Goal: Task Accomplishment & Management: Manage account settings

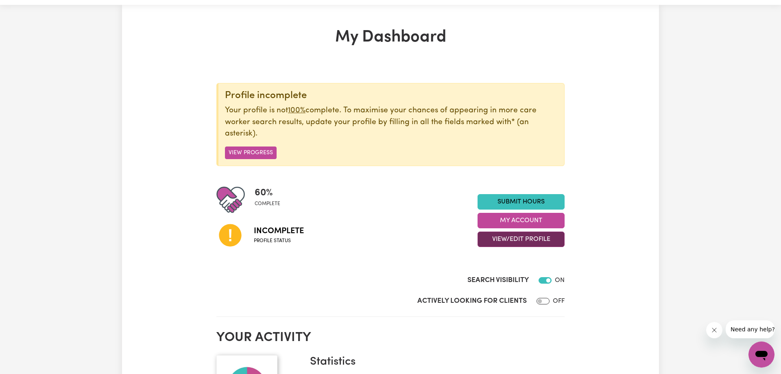
scroll to position [41, 0]
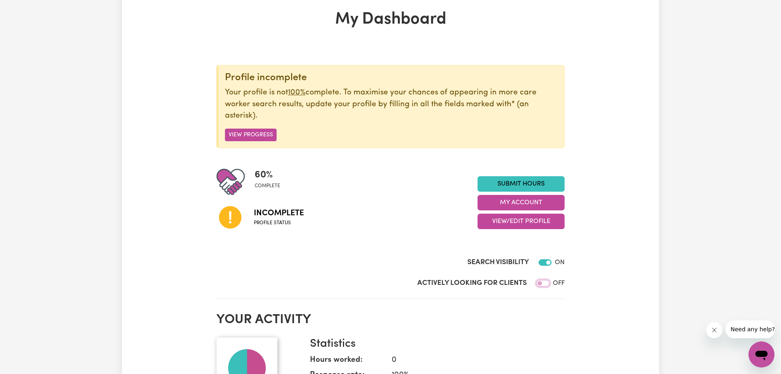
click at [542, 285] on input "Actively Looking for Clients" at bounding box center [543, 283] width 13 height 7
drag, startPoint x: 544, startPoint y: 286, endPoint x: 553, endPoint y: 282, distance: 9.5
click at [545, 286] on input "Actively Looking for Clients" at bounding box center [545, 283] width 13 height 7
checkbox input "false"
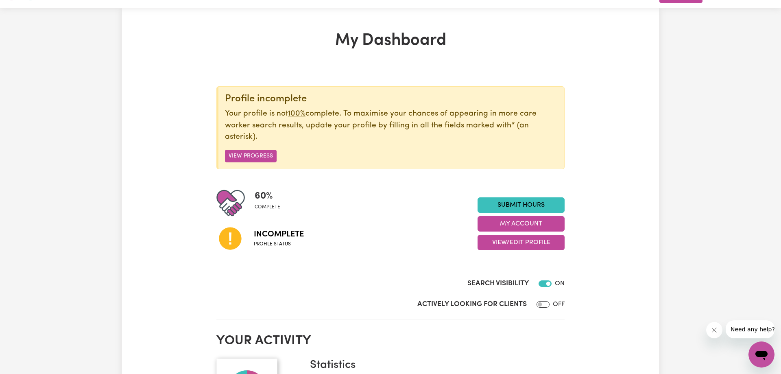
scroll to position [0, 0]
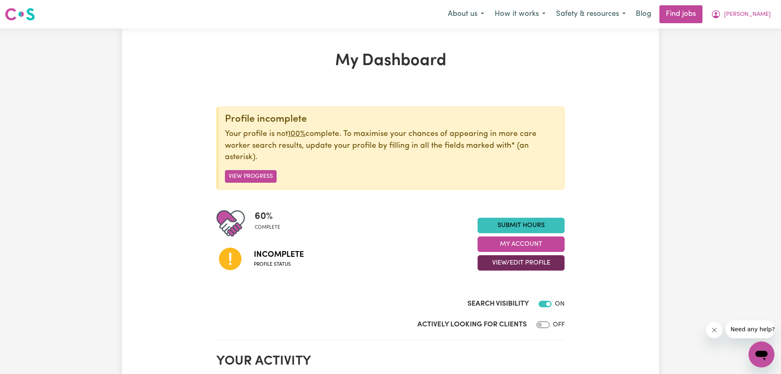
click at [525, 267] on button "View/Edit Profile" at bounding box center [521, 262] width 87 height 15
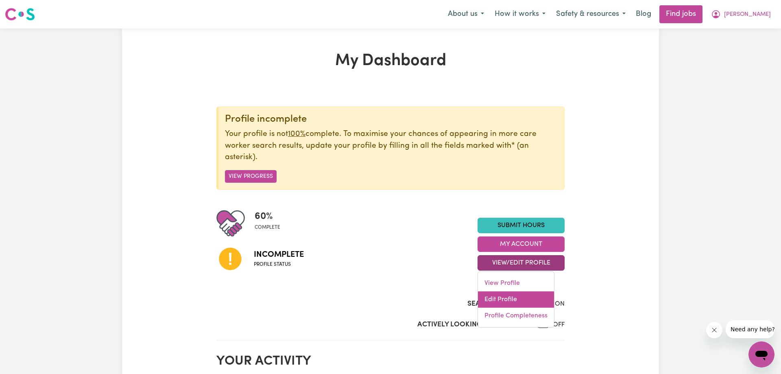
click at [519, 301] on link "Edit Profile" at bounding box center [516, 299] width 76 height 16
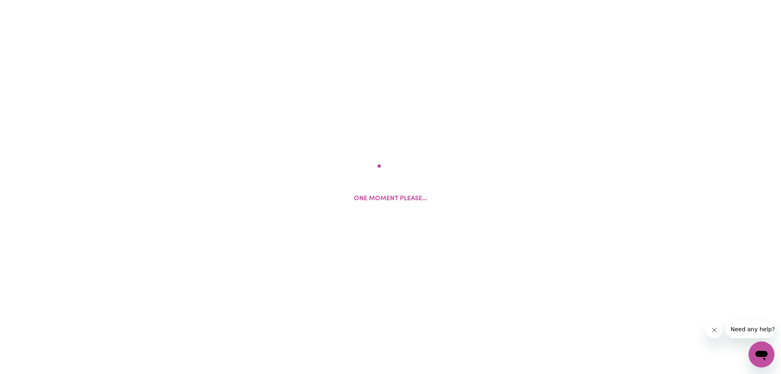
select select "[DEMOGRAPHIC_DATA]"
select select "Australian PR"
select select "Studying a healthcare related degree or qualification"
select select "38"
select select "44"
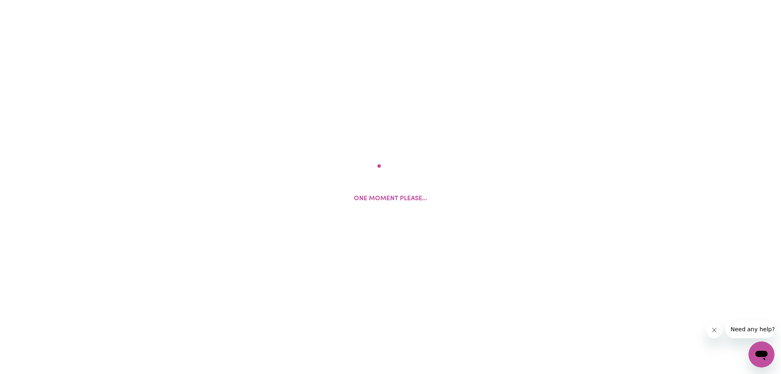
select select "55"
select select "75"
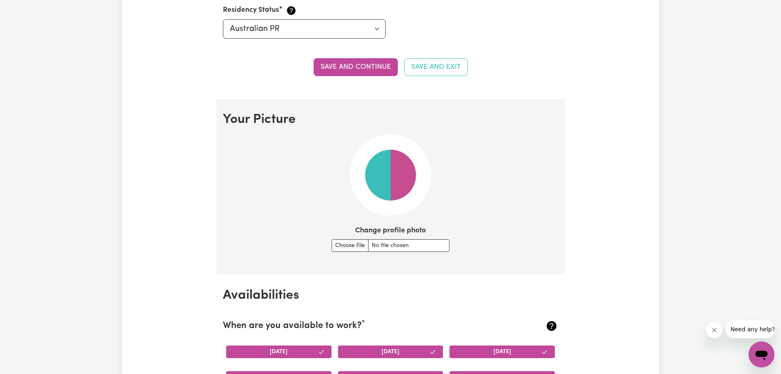
scroll to position [498, 0]
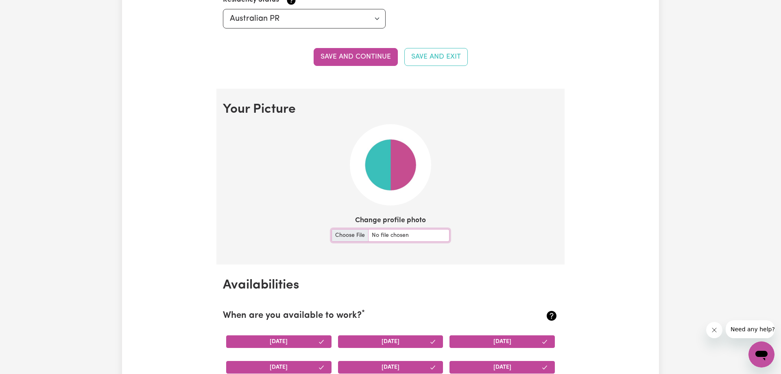
click at [354, 238] on input "Change profile photo" at bounding box center [391, 235] width 118 height 13
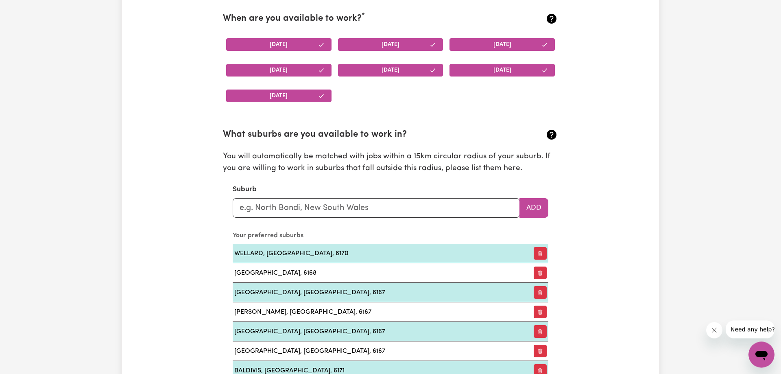
scroll to position [913, 0]
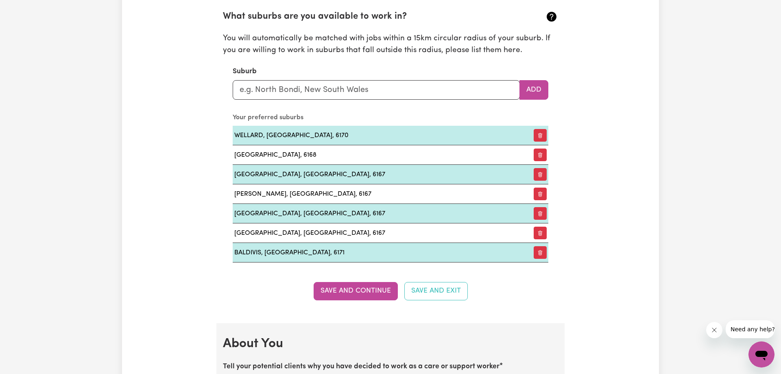
click at [350, 100] on section "What suburbs are you available to work in? You will automatically be matched wi…" at bounding box center [390, 129] width 335 height 265
click at [349, 95] on input "text" at bounding box center [376, 90] width 287 height 20
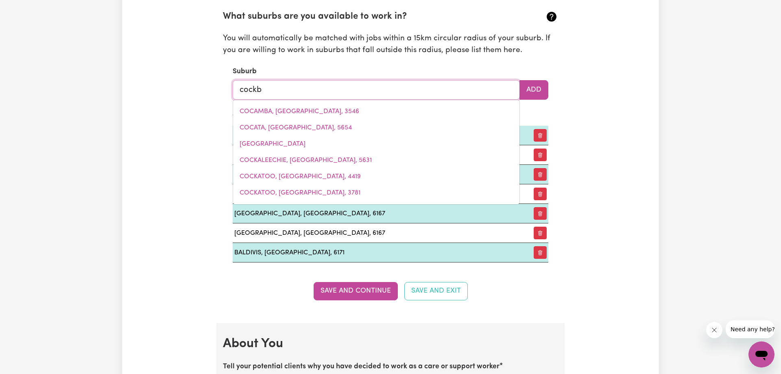
type input "cockbu"
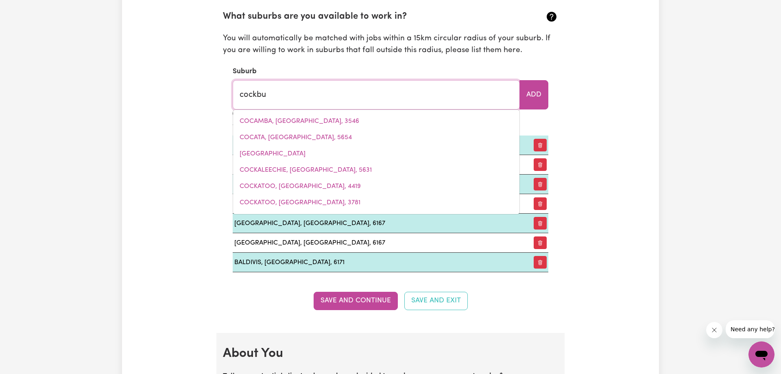
type input "cockbuRN, [GEOGRAPHIC_DATA], 5440"
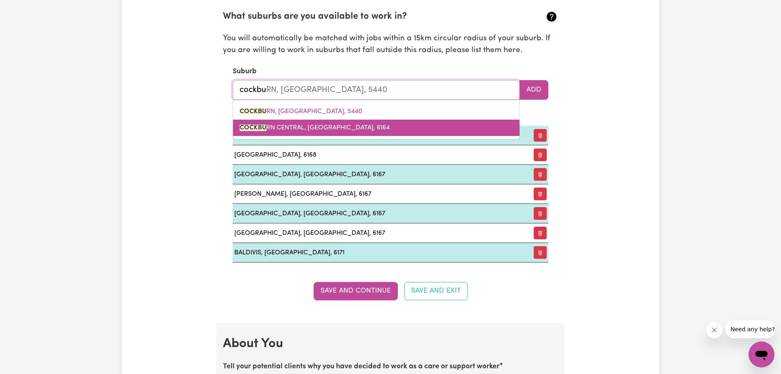
click at [322, 128] on span "COCKBU RN CENTRAL, [GEOGRAPHIC_DATA], 6164" at bounding box center [315, 127] width 150 height 7
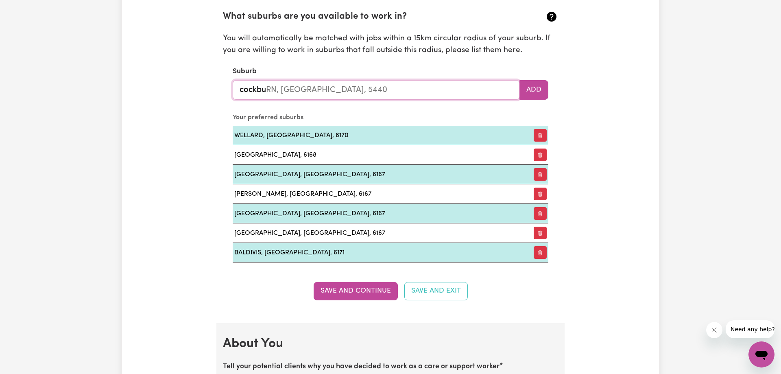
type input "[GEOGRAPHIC_DATA], [GEOGRAPHIC_DATA], 6164"
click at [525, 91] on button "Add" at bounding box center [533, 90] width 29 height 20
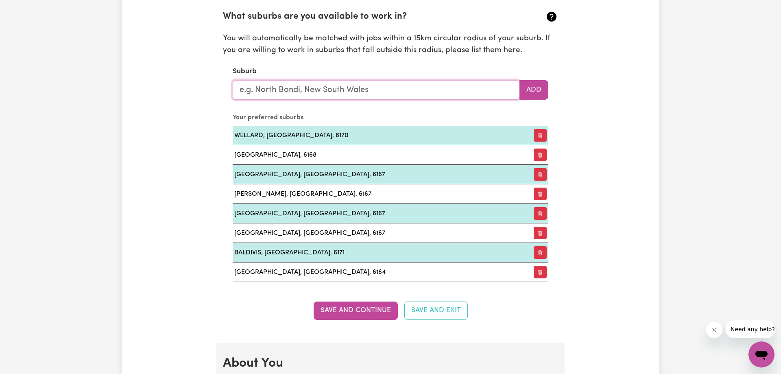
click at [318, 90] on input "text" at bounding box center [376, 90] width 287 height 20
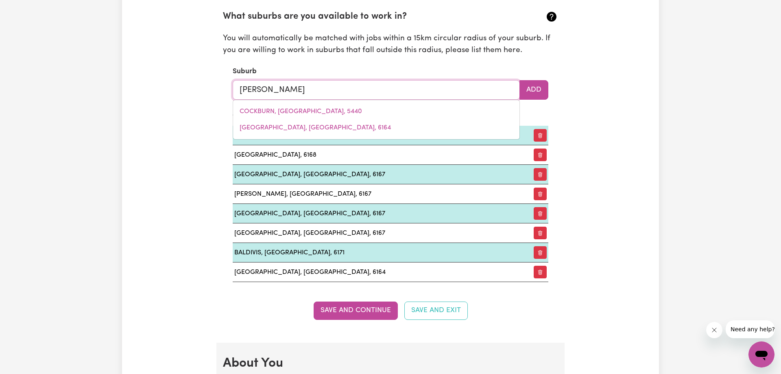
type input "safety"
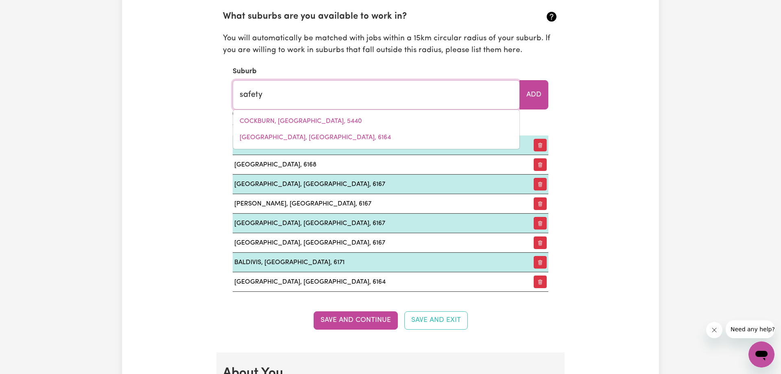
type input "safety BAY, [GEOGRAPHIC_DATA]"
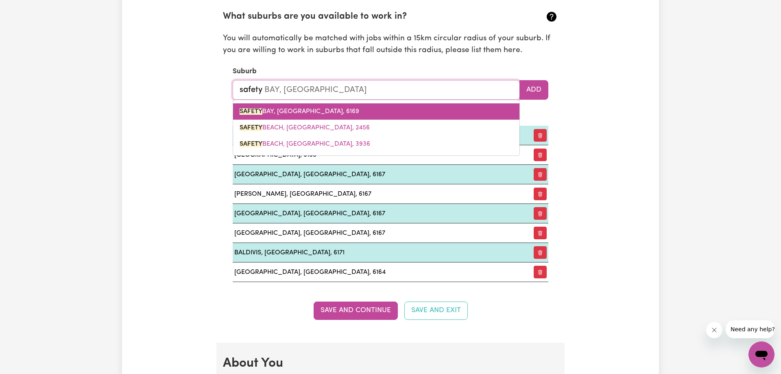
click at [390, 109] on link "[GEOGRAPHIC_DATA], [GEOGRAPHIC_DATA]" at bounding box center [376, 111] width 286 height 16
type input "[GEOGRAPHIC_DATA], [GEOGRAPHIC_DATA]"
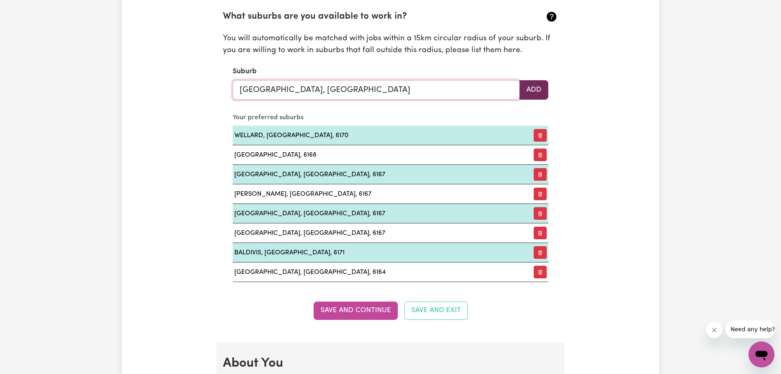
type input "[GEOGRAPHIC_DATA], [GEOGRAPHIC_DATA]"
click at [533, 87] on button "Add" at bounding box center [533, 90] width 29 height 20
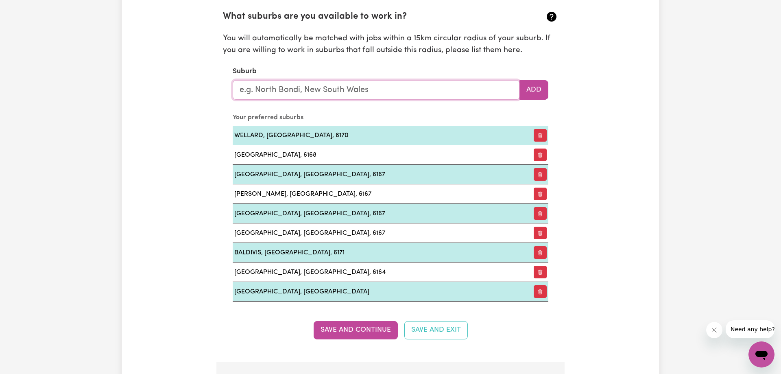
click at [301, 94] on input "text" at bounding box center [376, 90] width 287 height 20
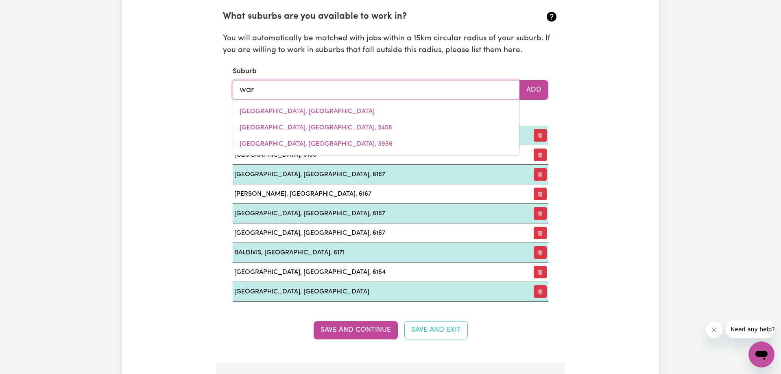
type input "warn"
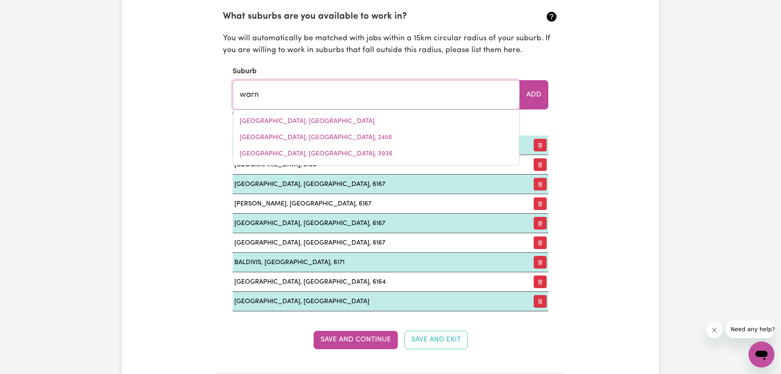
type input "[GEOGRAPHIC_DATA], [GEOGRAPHIC_DATA], 6169"
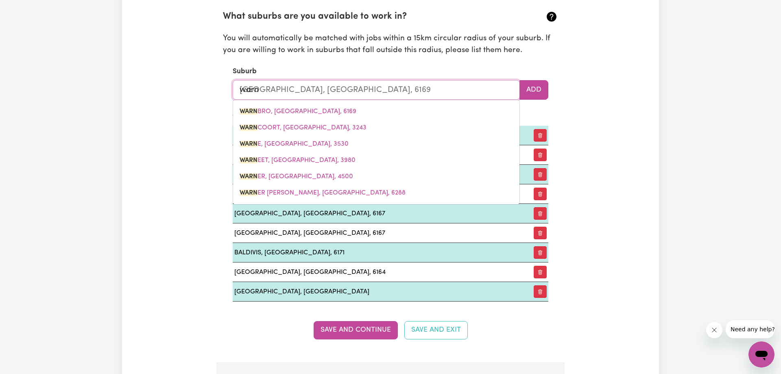
click at [306, 111] on span "WARN BRO, [GEOGRAPHIC_DATA], 6169" at bounding box center [298, 111] width 117 height 7
type input "WARNBRO, [GEOGRAPHIC_DATA], 6169"
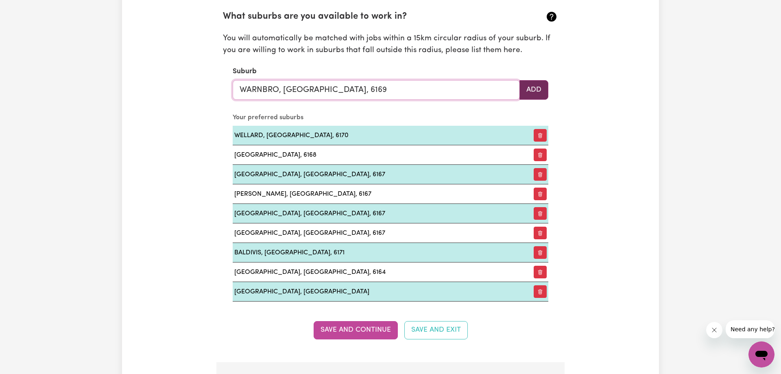
type input "WARNBRO, [GEOGRAPHIC_DATA], 6169"
click at [534, 94] on button "Add" at bounding box center [533, 90] width 29 height 20
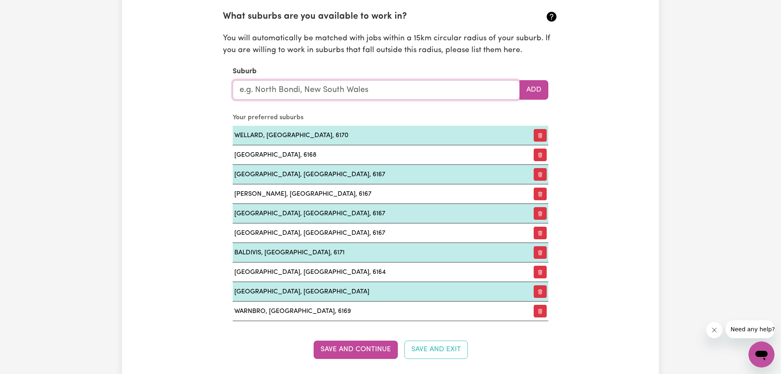
click at [268, 88] on input "text" at bounding box center [376, 90] width 287 height 20
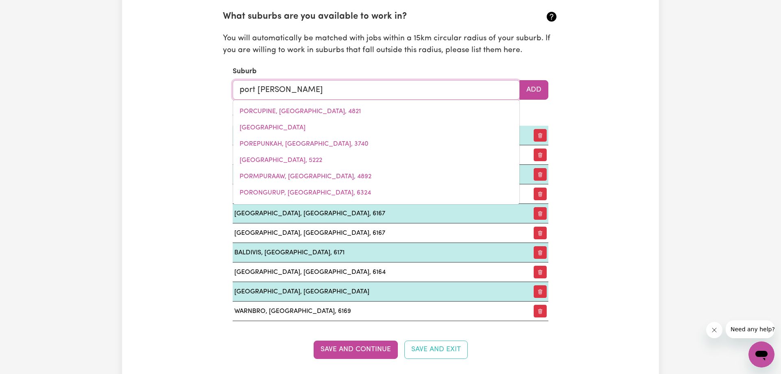
type input "port [PERSON_NAME]"
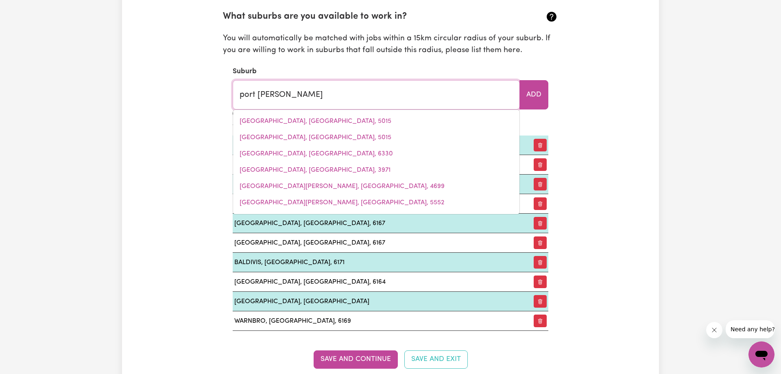
type input "port [PERSON_NAME], [GEOGRAPHIC_DATA], 6172"
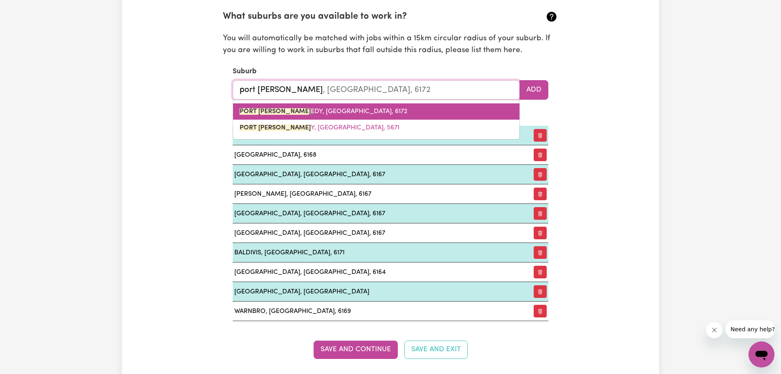
click at [303, 114] on span "PORT [PERSON_NAME], [GEOGRAPHIC_DATA], 6172" at bounding box center [324, 111] width 168 height 7
type input "[GEOGRAPHIC_DATA][PERSON_NAME], [GEOGRAPHIC_DATA], 6172"
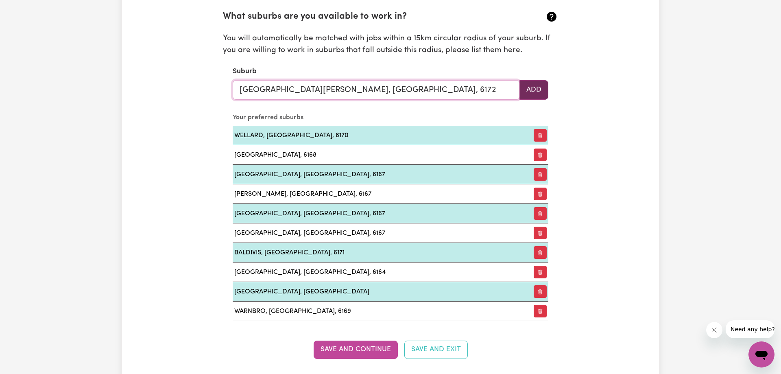
type input "[GEOGRAPHIC_DATA][PERSON_NAME], [GEOGRAPHIC_DATA], 6172"
click at [543, 92] on button "Add" at bounding box center [533, 90] width 29 height 20
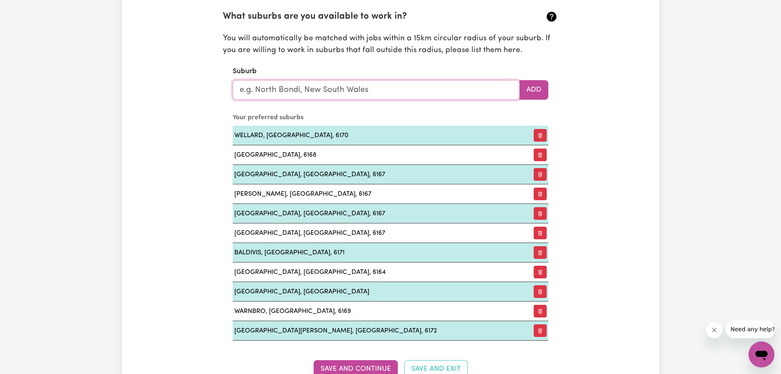
click at [354, 94] on input "text" at bounding box center [376, 90] width 287 height 20
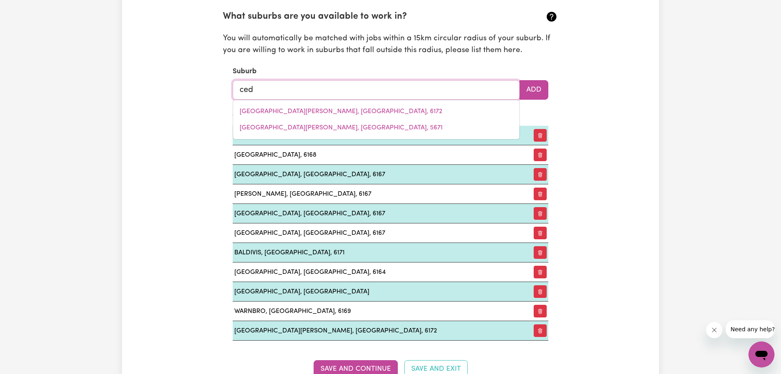
type input "cedu"
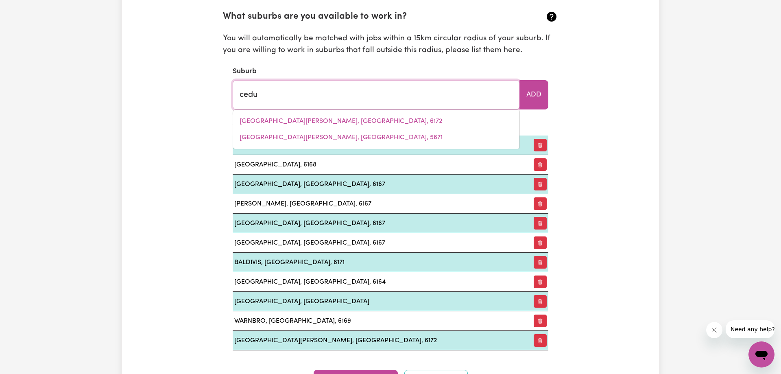
type input "ceduNA, [GEOGRAPHIC_DATA], 5690"
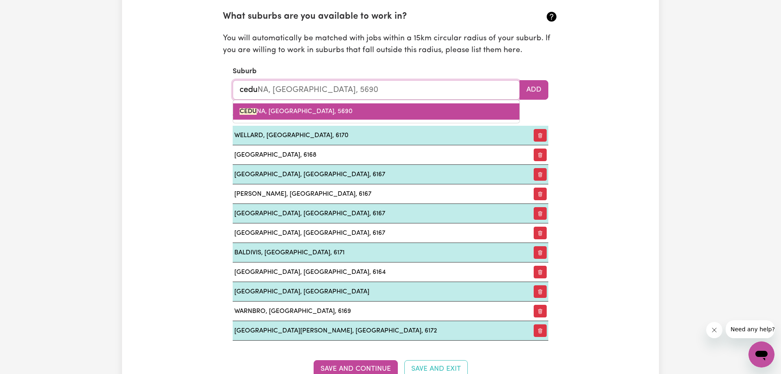
click at [344, 107] on link "CEDU NA, [GEOGRAPHIC_DATA], 5690" at bounding box center [376, 111] width 286 height 16
type input "CEDUNA, [GEOGRAPHIC_DATA], 5690"
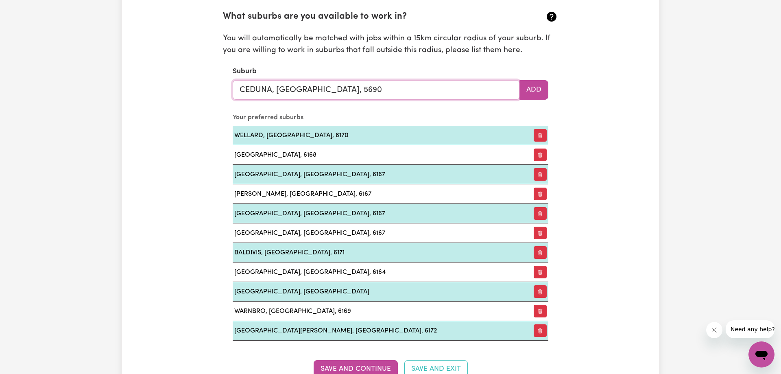
drag, startPoint x: 378, startPoint y: 88, endPoint x: 136, endPoint y: 88, distance: 241.6
click at [233, 88] on input "CEDUNA, [GEOGRAPHIC_DATA], 5690" at bounding box center [376, 90] width 287 height 20
type input "\"
type input "kwina"
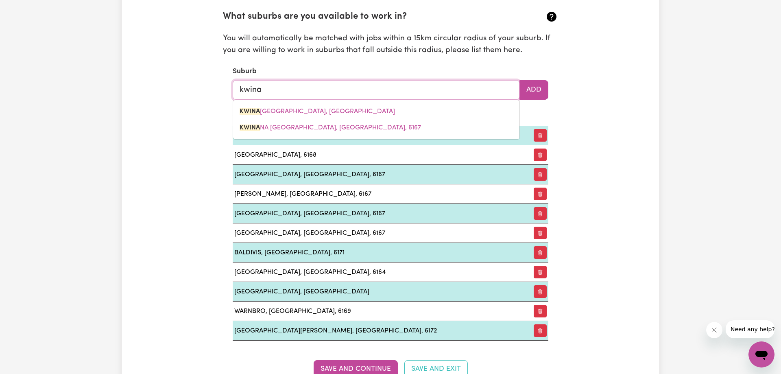
type input "[GEOGRAPHIC_DATA], [GEOGRAPHIC_DATA], 6167"
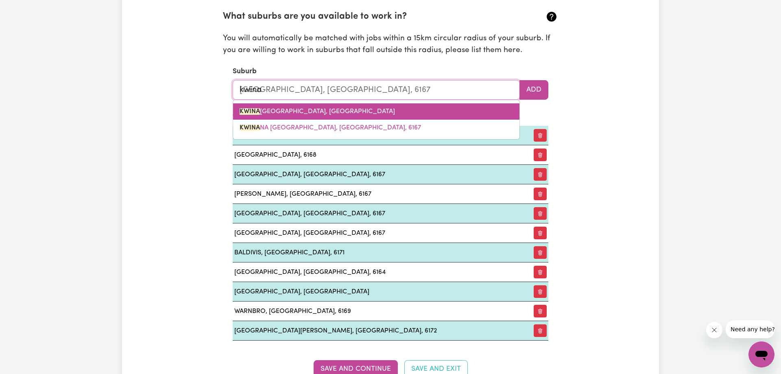
click at [328, 116] on link "[GEOGRAPHIC_DATA], [GEOGRAPHIC_DATA], 6167" at bounding box center [376, 111] width 286 height 16
type input "[GEOGRAPHIC_DATA], [GEOGRAPHIC_DATA], 6167"
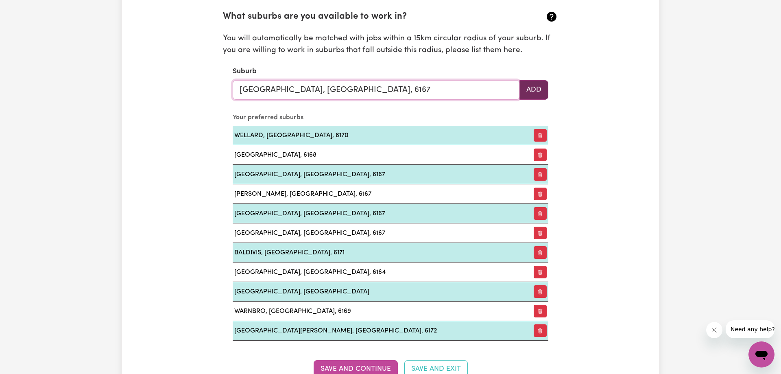
type input "[GEOGRAPHIC_DATA], [GEOGRAPHIC_DATA], 6167"
click at [529, 90] on button "Add" at bounding box center [533, 90] width 29 height 20
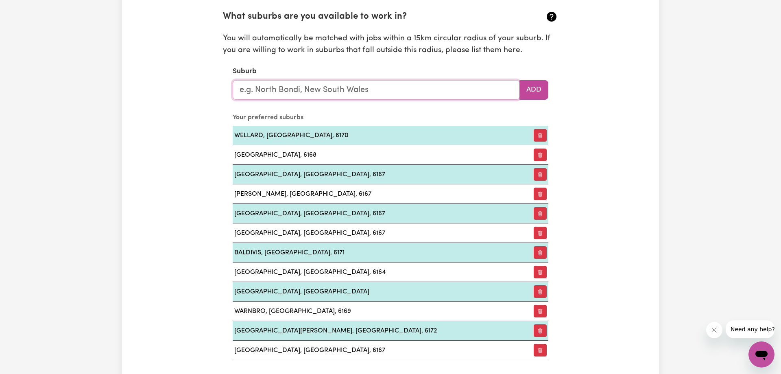
click at [321, 95] on input "text" at bounding box center [376, 90] width 287 height 20
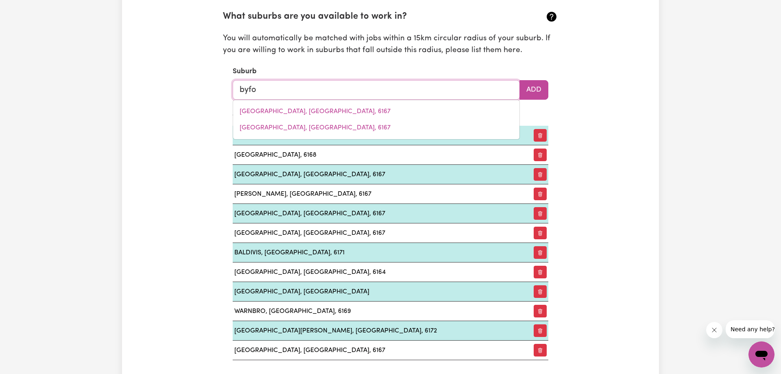
type input "byfor"
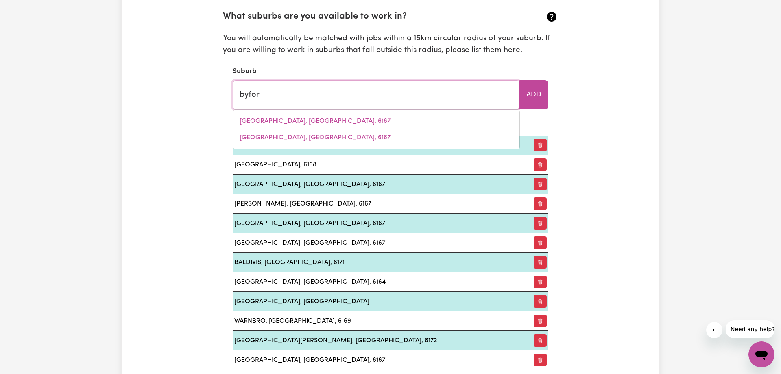
type input "[PERSON_NAME], [GEOGRAPHIC_DATA], 6122"
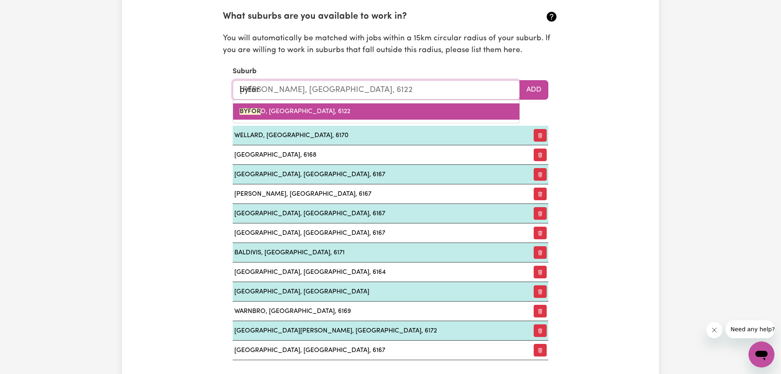
drag, startPoint x: 311, startPoint y: 103, endPoint x: 309, endPoint y: 109, distance: 6.8
click at [310, 104] on div "BYFOR D, [GEOGRAPHIC_DATA], 6122" at bounding box center [376, 112] width 287 height 24
click at [309, 109] on span "BYFOR D, [GEOGRAPHIC_DATA], 6122" at bounding box center [295, 111] width 111 height 7
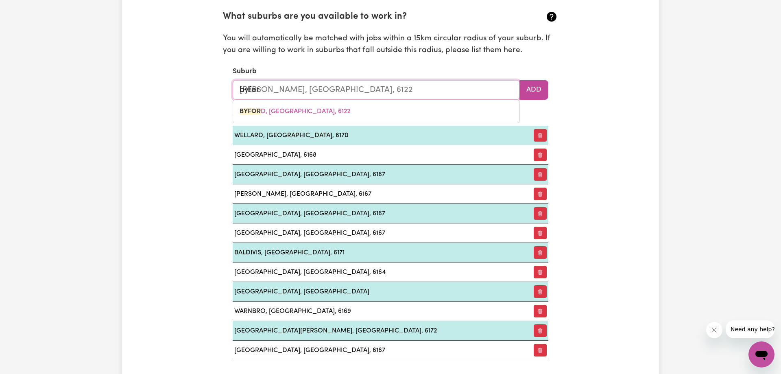
type input "[PERSON_NAME], [GEOGRAPHIC_DATA], 6122"
click at [537, 94] on button "Add" at bounding box center [533, 90] width 29 height 20
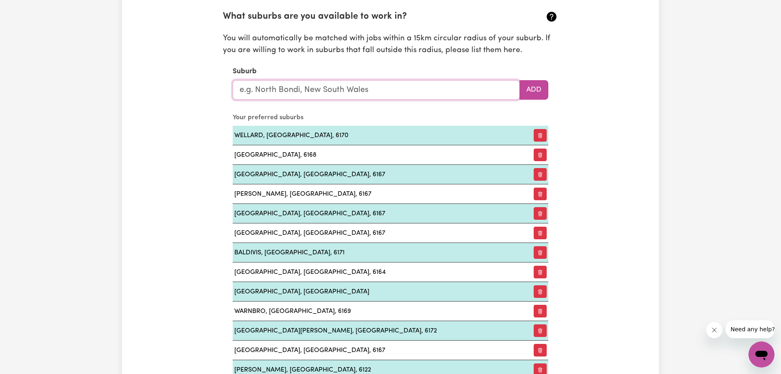
click at [278, 93] on input "text" at bounding box center [376, 90] width 287 height 20
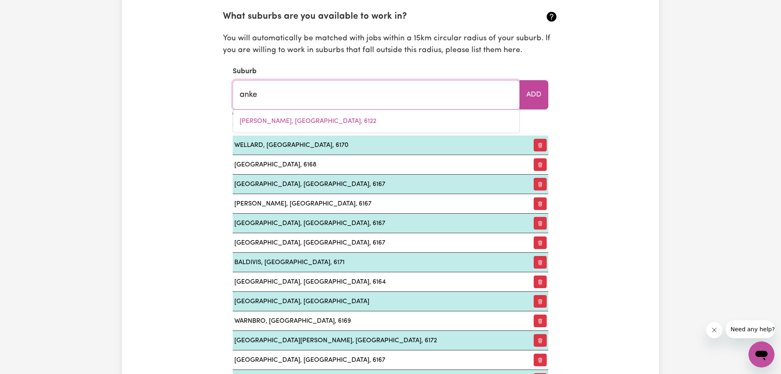
type input "anket"
type input "anketELL, [GEOGRAPHIC_DATA], 6167"
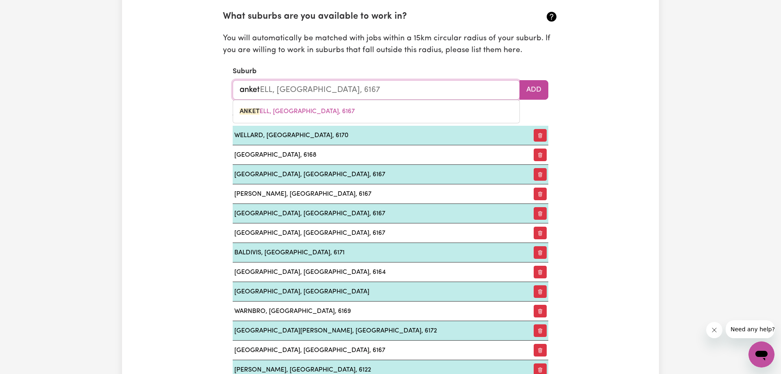
type input "ankett"
type input "anket"
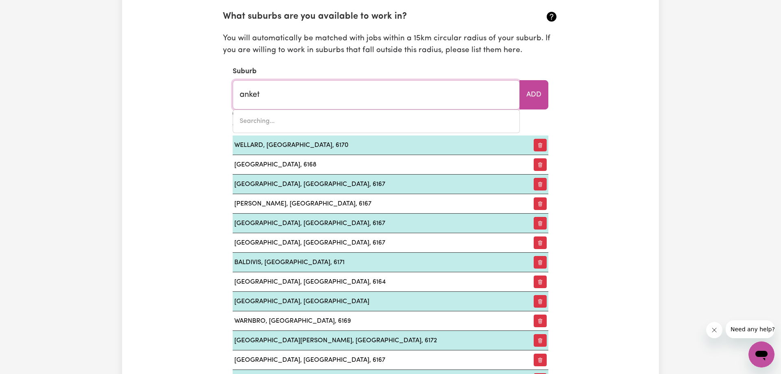
type input "anketELL, [GEOGRAPHIC_DATA], 6167"
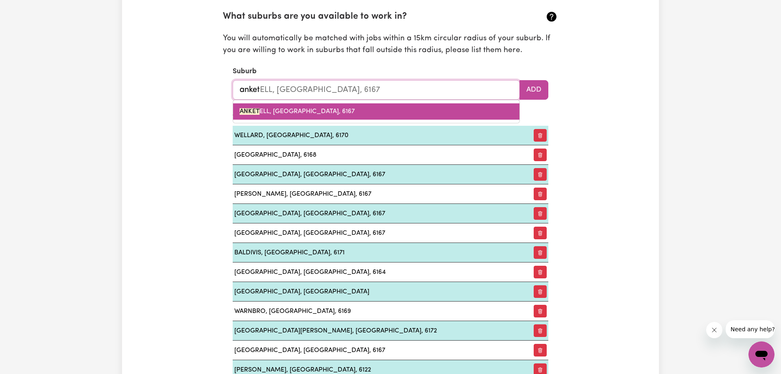
click at [292, 114] on span "ANKET ELL, [GEOGRAPHIC_DATA], 6167" at bounding box center [297, 111] width 115 height 7
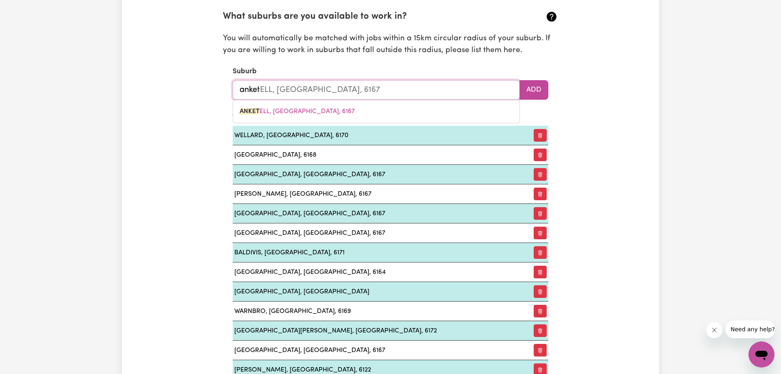
type input "[PERSON_NAME], [GEOGRAPHIC_DATA], 6167"
click at [533, 85] on button "Add" at bounding box center [533, 90] width 29 height 20
click at [273, 84] on input "text" at bounding box center [376, 90] width 287 height 20
type input "hammo"
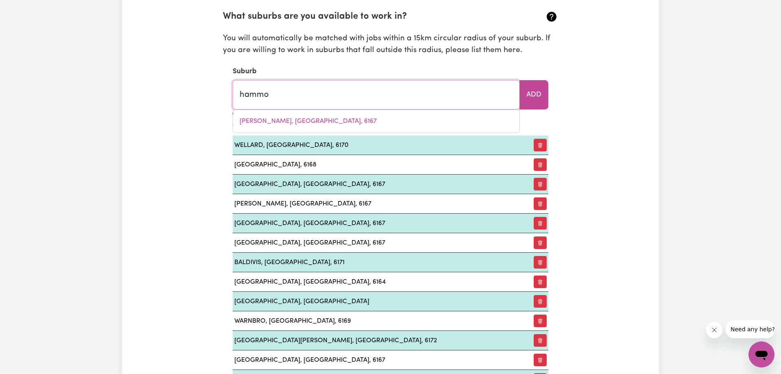
type input "[PERSON_NAME], [GEOGRAPHIC_DATA], 5431"
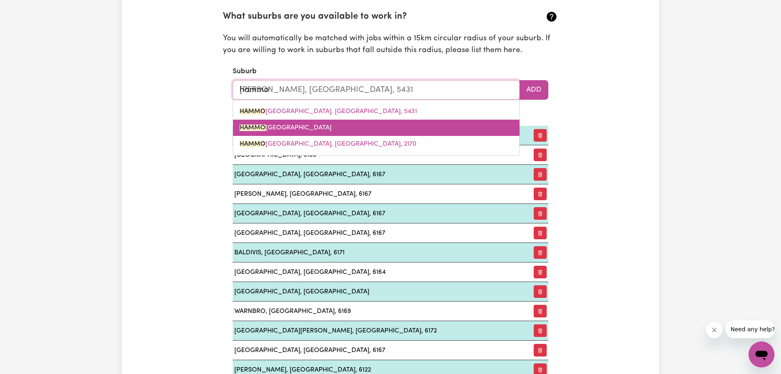
click at [287, 129] on span "[GEOGRAPHIC_DATA], [GEOGRAPHIC_DATA], 6164" at bounding box center [286, 127] width 92 height 7
type input "[PERSON_NAME][GEOGRAPHIC_DATA], [GEOGRAPHIC_DATA]"
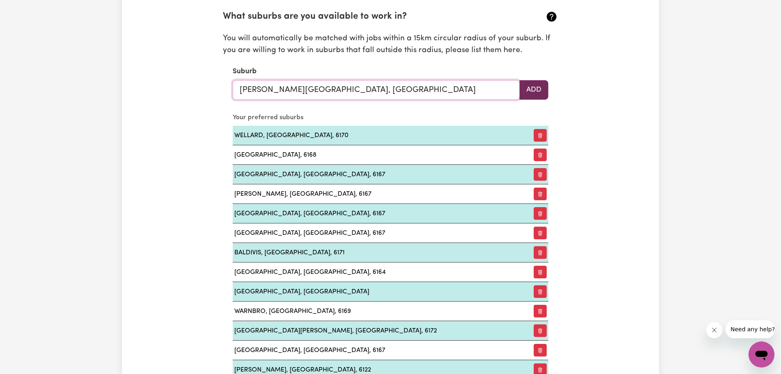
type input "[PERSON_NAME][GEOGRAPHIC_DATA], [GEOGRAPHIC_DATA]"
click at [545, 90] on button "Add" at bounding box center [533, 90] width 29 height 20
click at [331, 90] on input "text" at bounding box center [376, 90] width 287 height 20
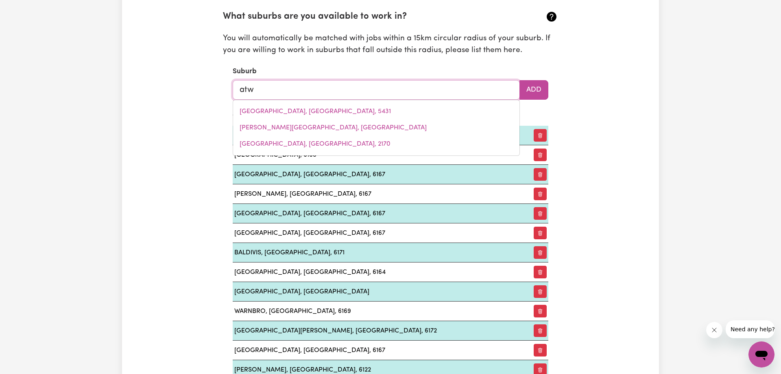
type input "atwe"
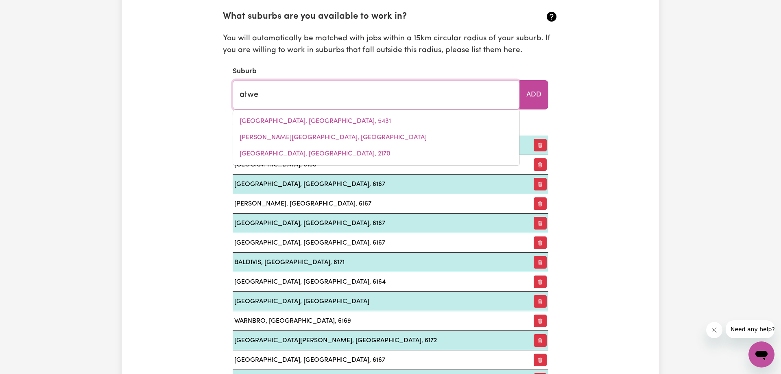
type input "[PERSON_NAME], [GEOGRAPHIC_DATA], 6164"
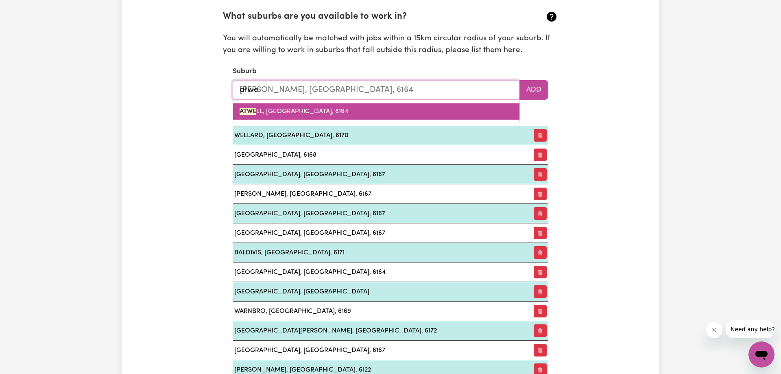
click at [335, 110] on span "ATWE LL, [GEOGRAPHIC_DATA], 6164" at bounding box center [294, 111] width 109 height 7
type input "[PERSON_NAME], [GEOGRAPHIC_DATA], 6164"
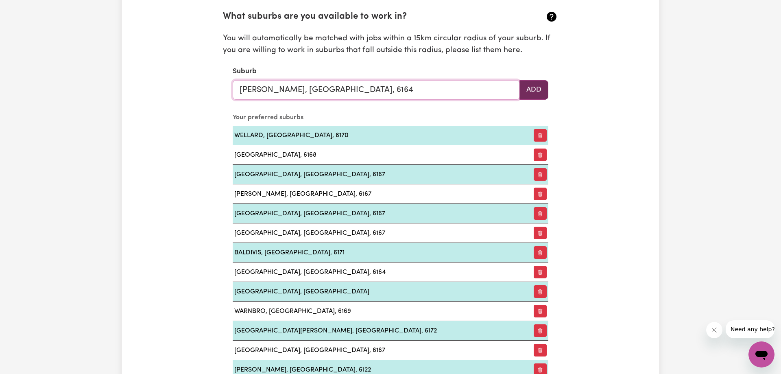
type input "[PERSON_NAME], [GEOGRAPHIC_DATA], 6164"
click at [526, 86] on button "Add" at bounding box center [533, 90] width 29 height 20
click at [312, 96] on input "text" at bounding box center [376, 90] width 287 height 20
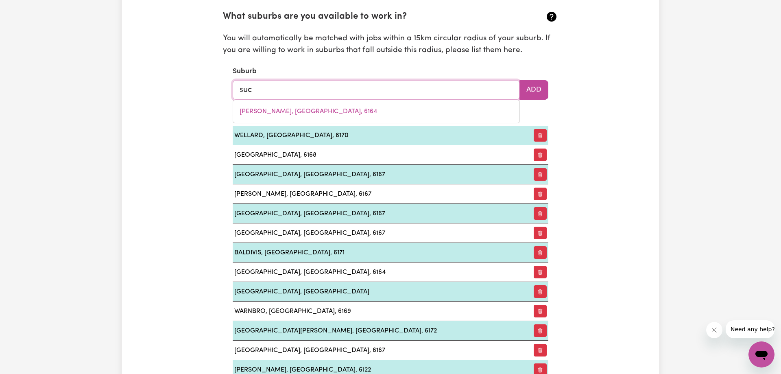
type input "succ"
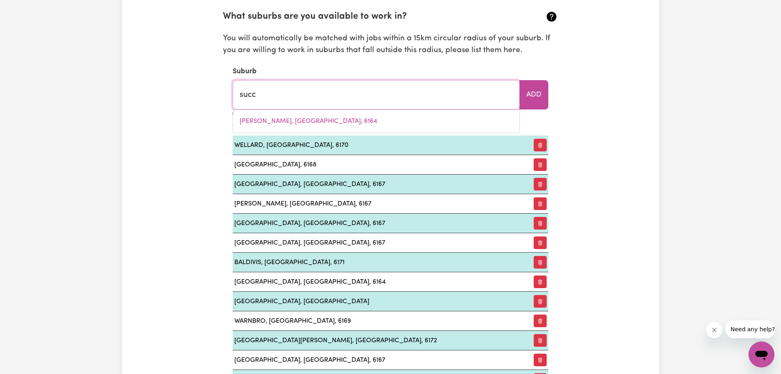
type input "succESS, [GEOGRAPHIC_DATA], 6164"
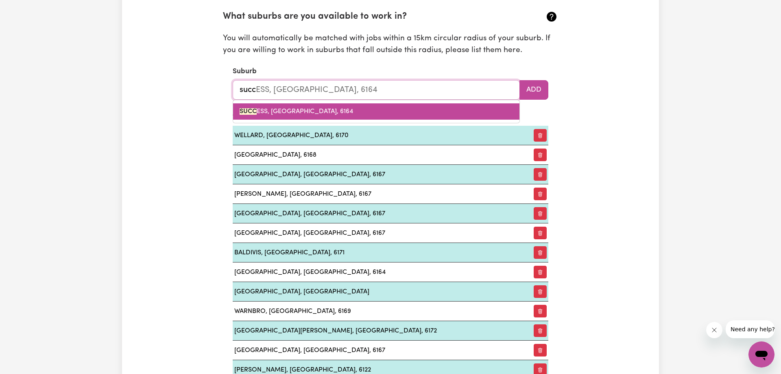
click at [329, 114] on span "SUCC ESS, [GEOGRAPHIC_DATA], 6164" at bounding box center [296, 111] width 113 height 7
type input "SUCCESS, [GEOGRAPHIC_DATA], 6164"
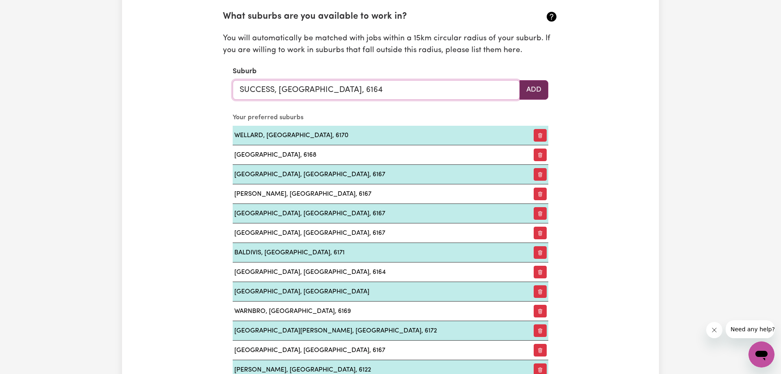
type input "SUCCESS, [GEOGRAPHIC_DATA], 6164"
click at [539, 94] on button "Add" at bounding box center [533, 90] width 29 height 20
click at [335, 94] on input "text" at bounding box center [376, 90] width 287 height 20
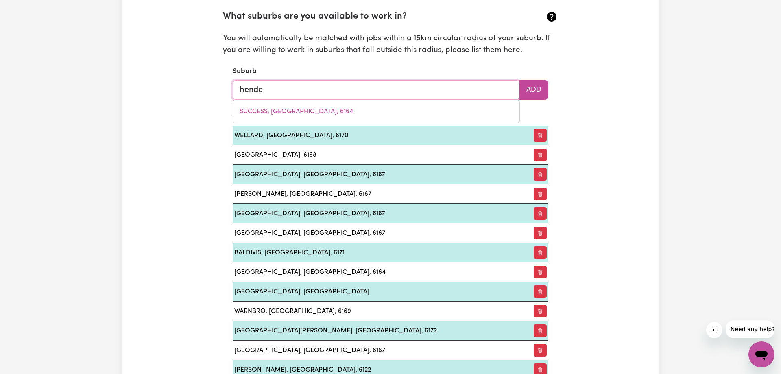
type input "hender"
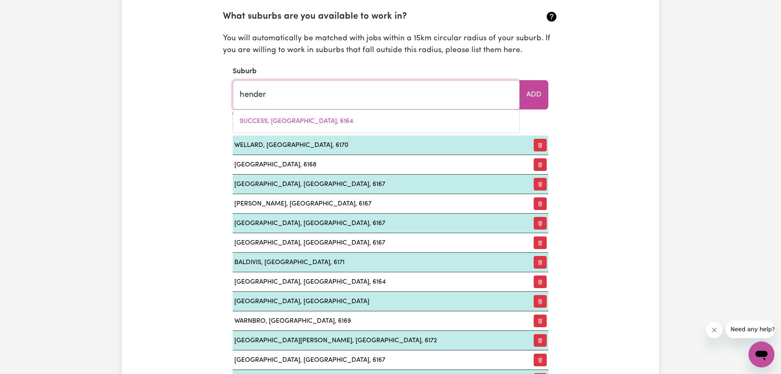
type input "[PERSON_NAME], [GEOGRAPHIC_DATA], 6166"
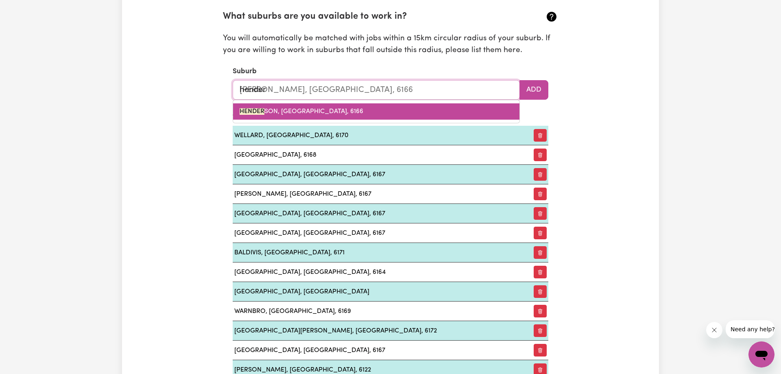
click at [323, 108] on span "HENDER SON, [GEOGRAPHIC_DATA], 6166" at bounding box center [302, 111] width 124 height 7
type input "[GEOGRAPHIC_DATA], [GEOGRAPHIC_DATA], 6166"
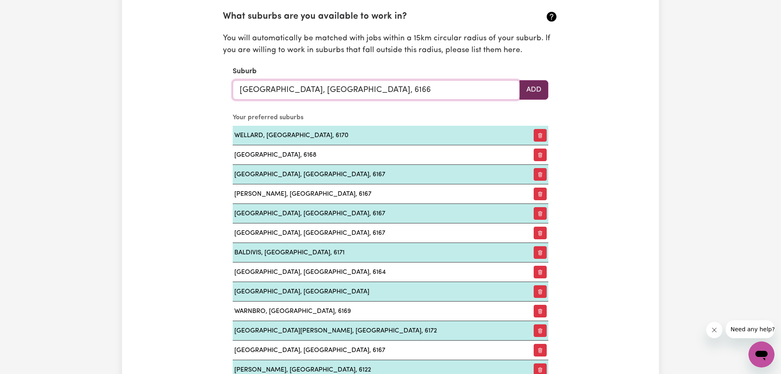
type input "[GEOGRAPHIC_DATA], [GEOGRAPHIC_DATA], 6166"
click at [525, 82] on button "Add" at bounding box center [533, 90] width 29 height 20
drag, startPoint x: 267, startPoint y: 83, endPoint x: 268, endPoint y: 90, distance: 7.3
click at [268, 85] on input "text" at bounding box center [376, 90] width 287 height 20
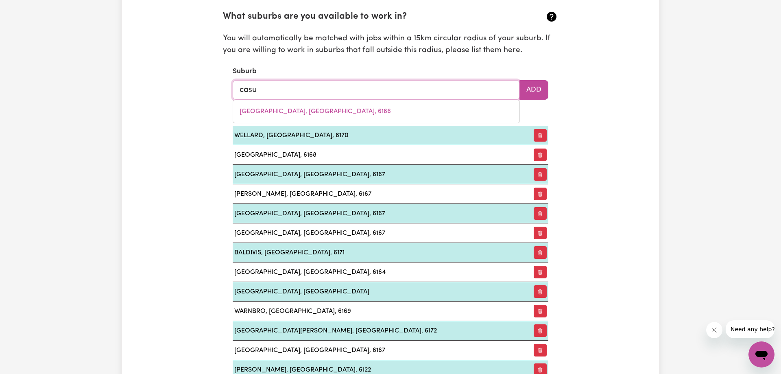
type input "casua"
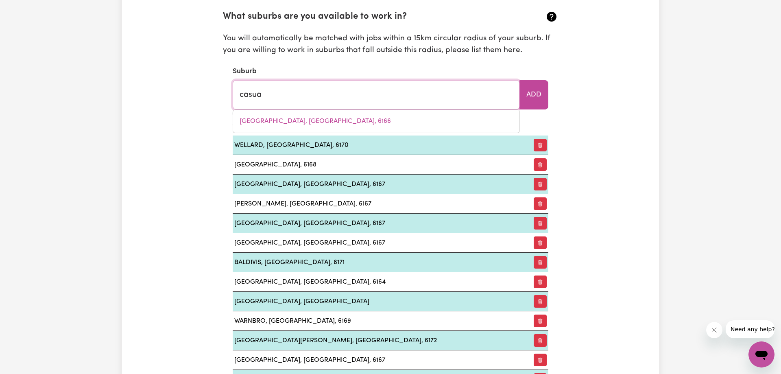
type input "casuaRINA, [GEOGRAPHIC_DATA], 2487"
type input "casuar"
type input "casuarINA, [GEOGRAPHIC_DATA], 2487"
type input "casuari"
type input "casuariNA, [GEOGRAPHIC_DATA], 2487"
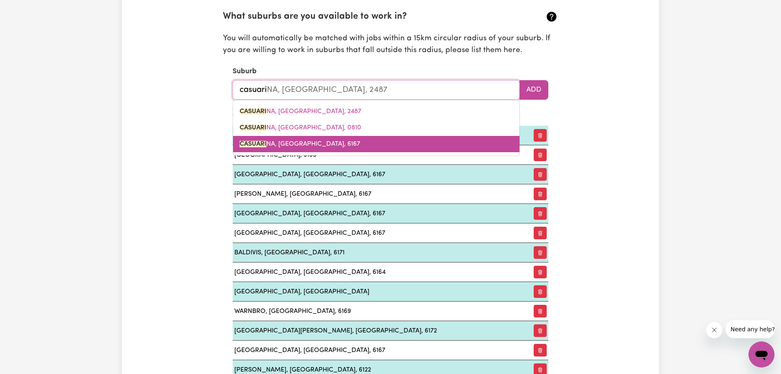
click at [319, 140] on link "CASUARI NA, [GEOGRAPHIC_DATA], 6167" at bounding box center [376, 144] width 286 height 16
type input "CASUARINA, [GEOGRAPHIC_DATA], 6167"
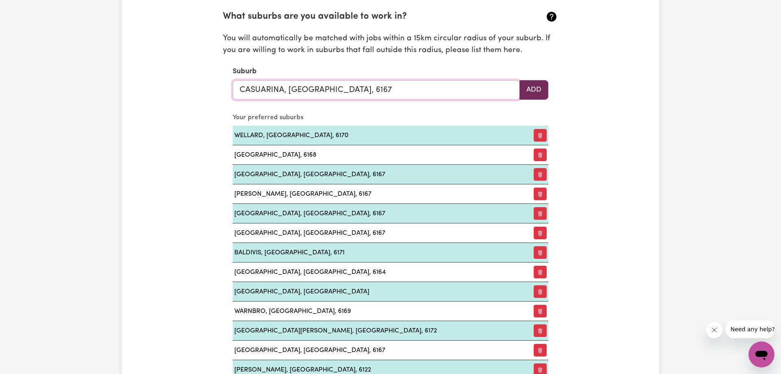
type input "CASUARINA, [GEOGRAPHIC_DATA], 6167"
click at [548, 97] on button "Add" at bounding box center [533, 90] width 29 height 20
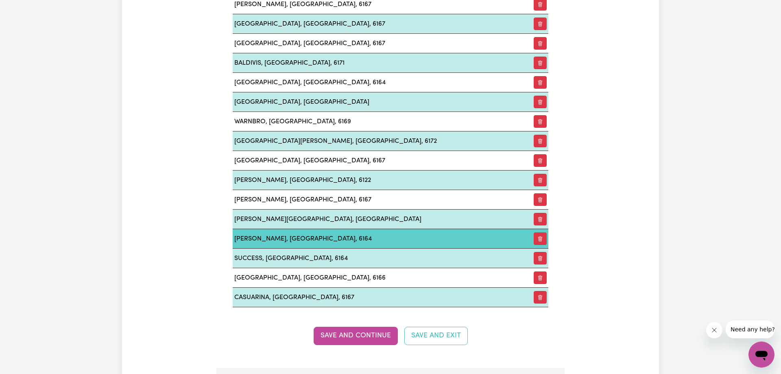
scroll to position [1162, 0]
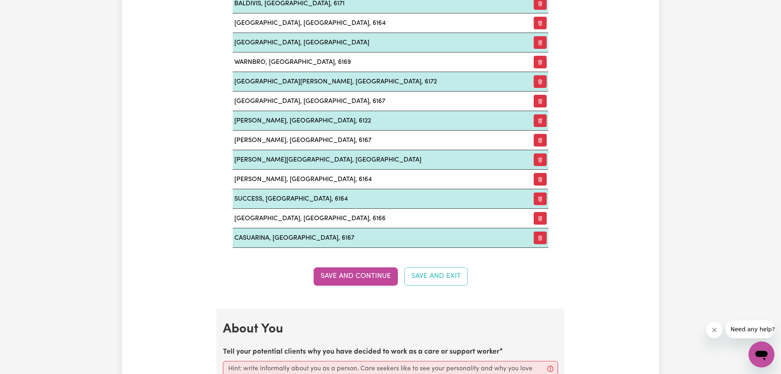
drag, startPoint x: 345, startPoint y: 273, endPoint x: 349, endPoint y: 269, distance: 6.0
click at [347, 270] on button "Save and Continue" at bounding box center [356, 276] width 84 height 18
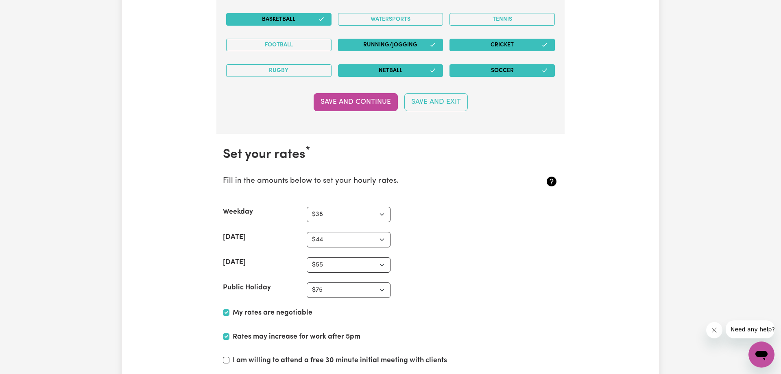
scroll to position [2175, 0]
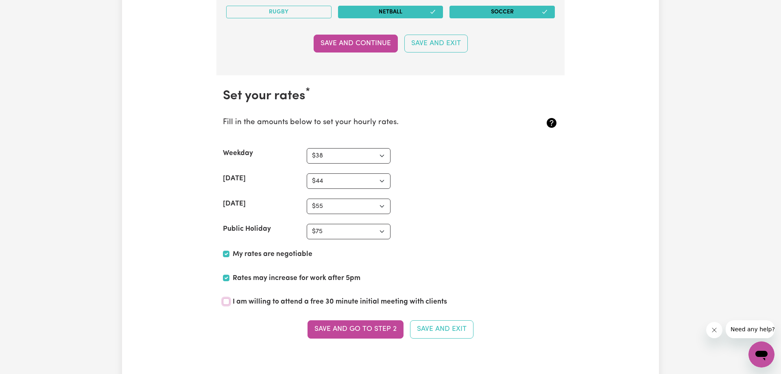
drag, startPoint x: 229, startPoint y: 302, endPoint x: 228, endPoint y: 310, distance: 7.4
click at [227, 303] on input "I am willing to attend a free 30 minute initial meeting with clients" at bounding box center [226, 301] width 7 height 7
checkbox input "true"
click at [342, 326] on button "Save and go to Step 2" at bounding box center [356, 329] width 96 height 18
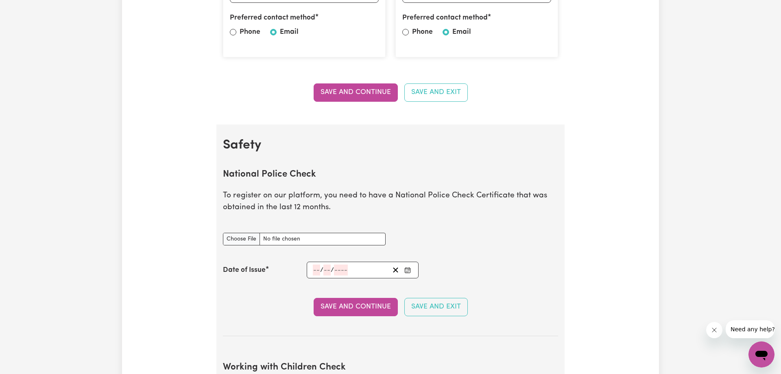
scroll to position [456, 0]
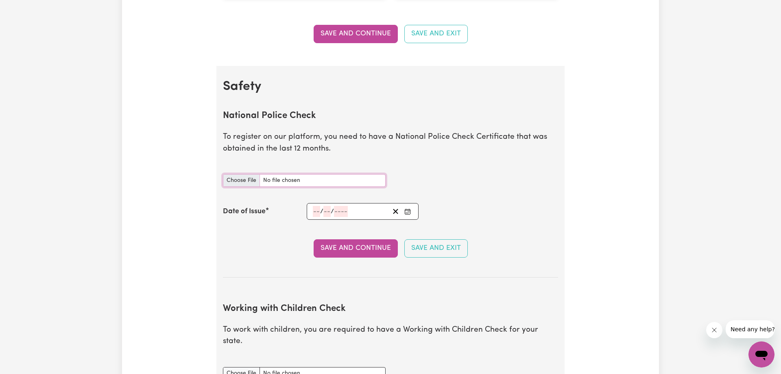
click at [237, 183] on input "National Police Check document" at bounding box center [304, 180] width 163 height 13
type input "C:\fakepath\[PERSON_NAME]'s AFP Check.pdf"
drag, startPoint x: 316, startPoint y: 210, endPoint x: 316, endPoint y: 220, distance: 9.4
click at [316, 211] on input "number" at bounding box center [316, 211] width 7 height 11
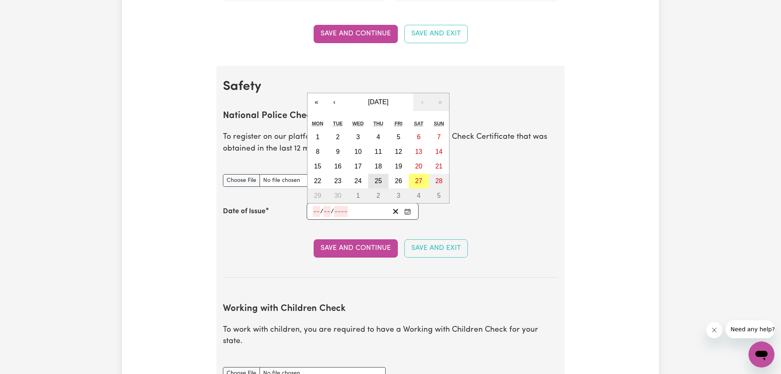
click at [375, 176] on button "25" at bounding box center [378, 181] width 20 height 15
type input "[DATE]"
type input "25"
type input "9"
type input "2025"
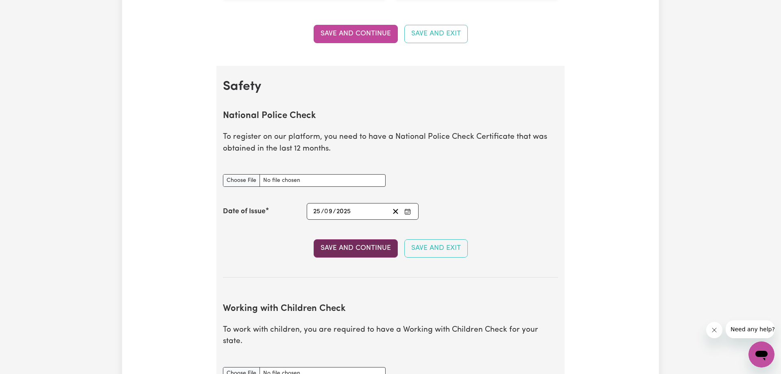
click at [373, 251] on button "Save and Continue" at bounding box center [356, 248] width 84 height 18
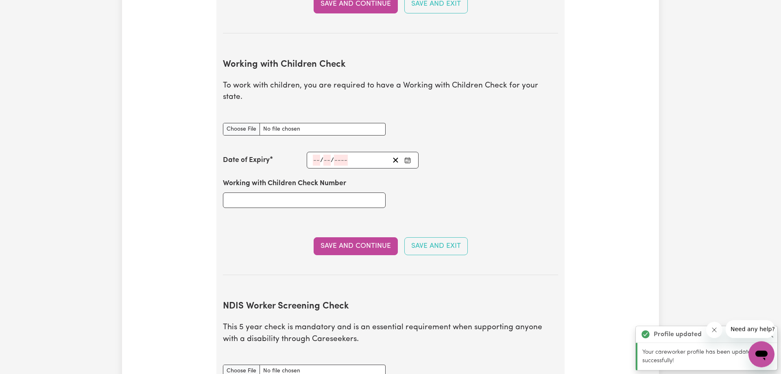
scroll to position [747, 0]
click at [373, 237] on button "Save and Continue" at bounding box center [356, 246] width 84 height 18
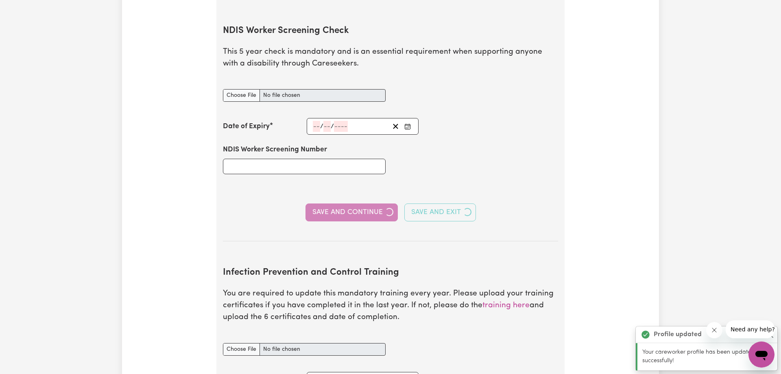
scroll to position [1023, 0]
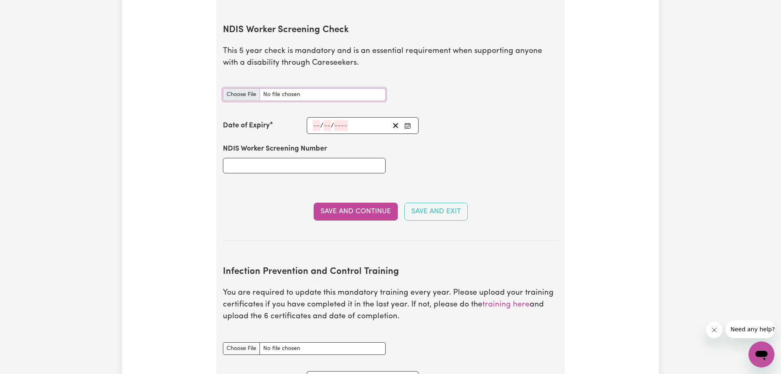
click at [253, 88] on input "NDIS Worker Screening Check document" at bounding box center [304, 94] width 163 height 13
type input "C:\fakepath\NDIS_Clearance.pdf"
click at [322, 122] on span "/" at bounding box center [321, 125] width 3 height 7
click at [313, 120] on input "number" at bounding box center [316, 125] width 7 height 11
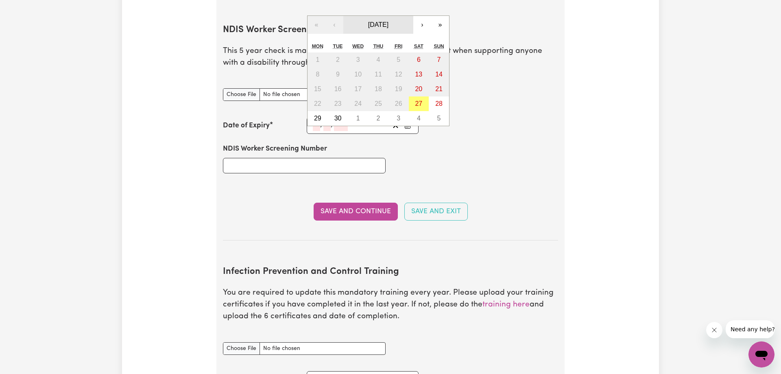
click at [388, 21] on span "[DATE]" at bounding box center [378, 24] width 20 height 7
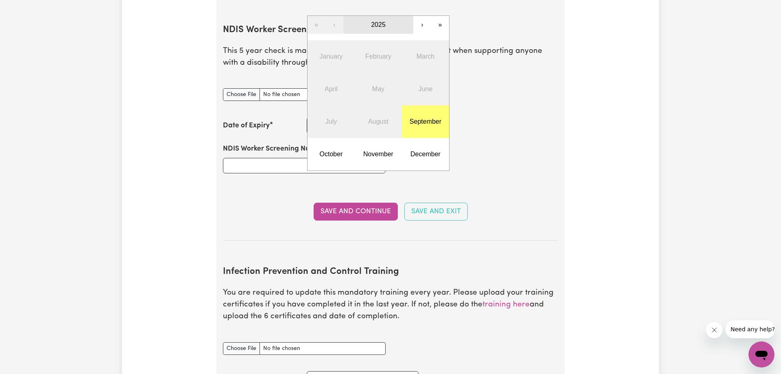
click at [376, 21] on span "2025" at bounding box center [378, 24] width 15 height 7
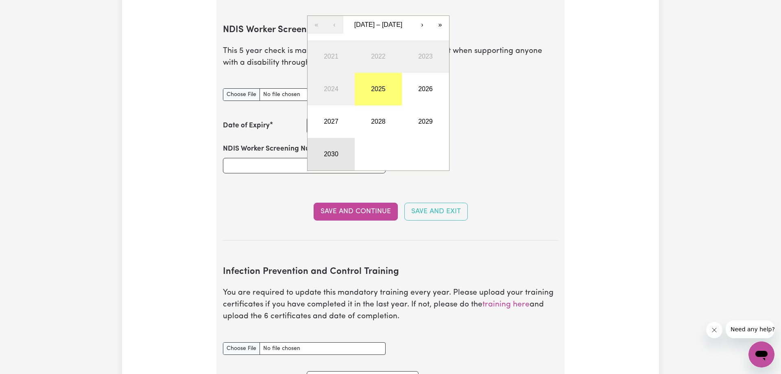
click at [338, 143] on button "2030" at bounding box center [331, 154] width 47 height 33
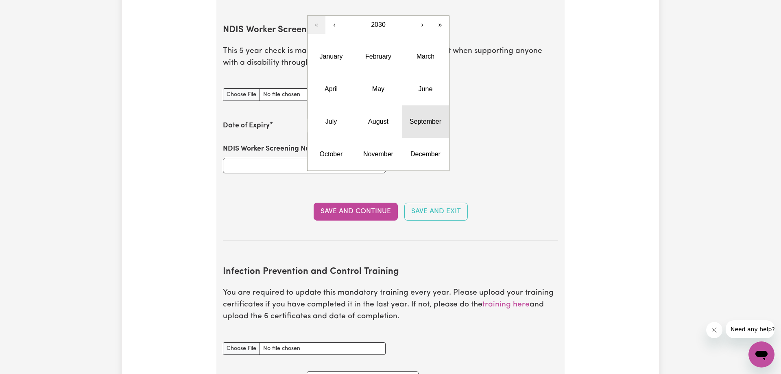
click at [414, 118] on abbr "September" at bounding box center [426, 121] width 32 height 7
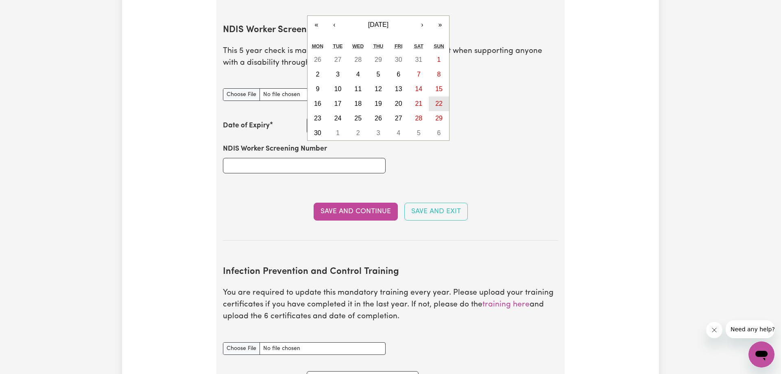
click at [435, 96] on button "22" at bounding box center [439, 103] width 20 height 15
type input "[DATE]"
type input "22"
type input "9"
type input "2030"
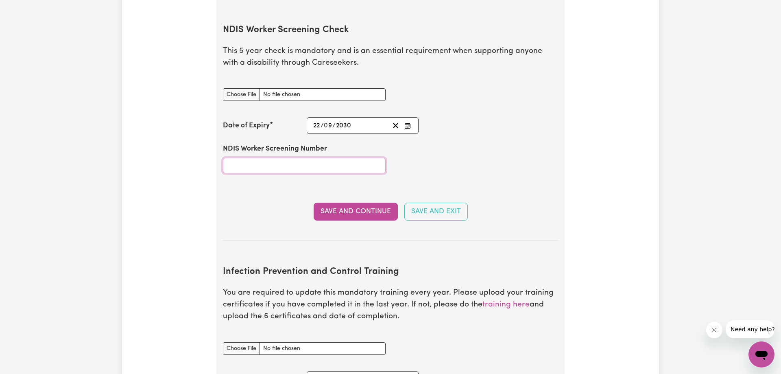
click at [310, 158] on input "NDIS Worker Screening Number" at bounding box center [304, 165] width 163 height 15
paste input "92725472"
type input "92725472"
click at [355, 205] on button "Save and Continue" at bounding box center [356, 212] width 84 height 18
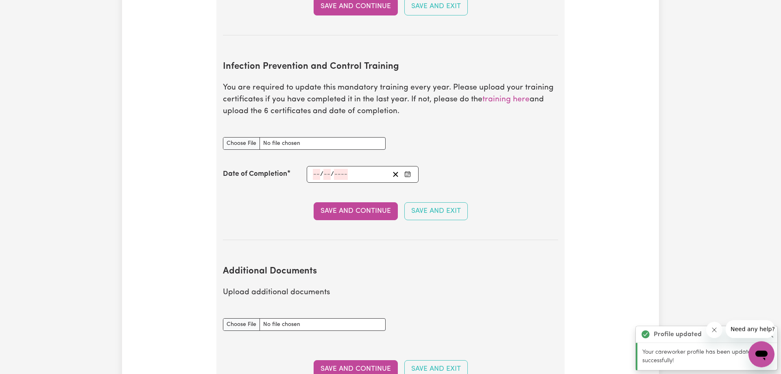
scroll to position [1428, 0]
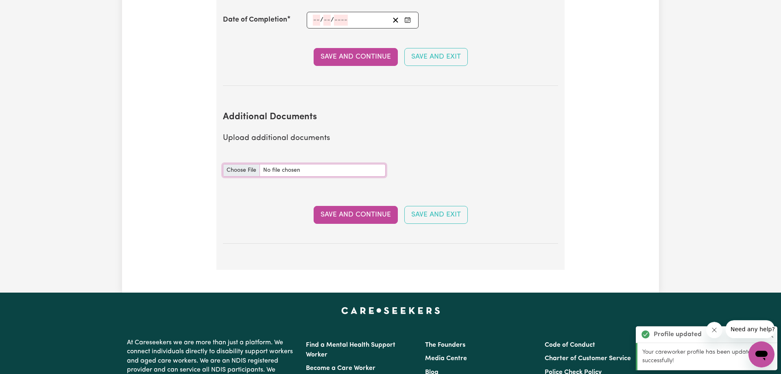
click at [233, 164] on input "Additional Documents document" at bounding box center [304, 170] width 163 height 13
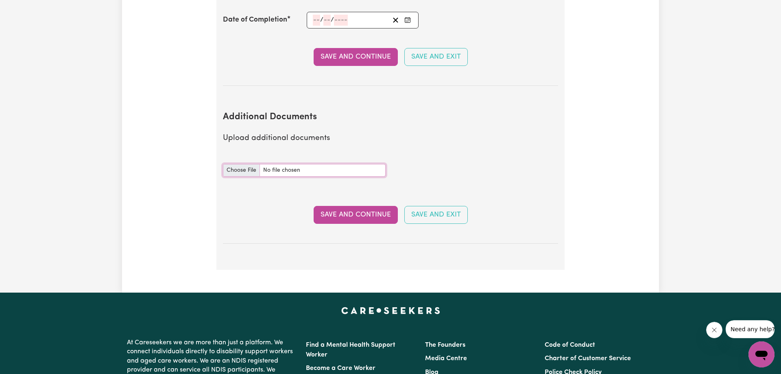
click at [239, 164] on input "Additional Documents document" at bounding box center [304, 170] width 163 height 13
type input "C:\fakepath\New_Worker__NDIS_Induction_Module_Completion_Certificate.pdf"
click at [371, 206] on button "Save and Continue" at bounding box center [356, 215] width 84 height 18
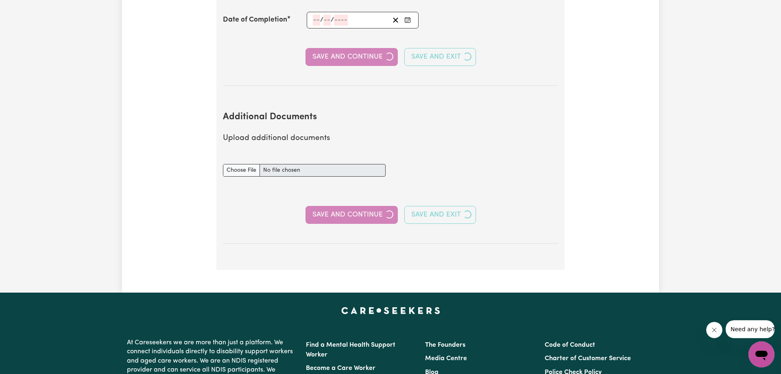
select select "Certificate III (Individual Support)"
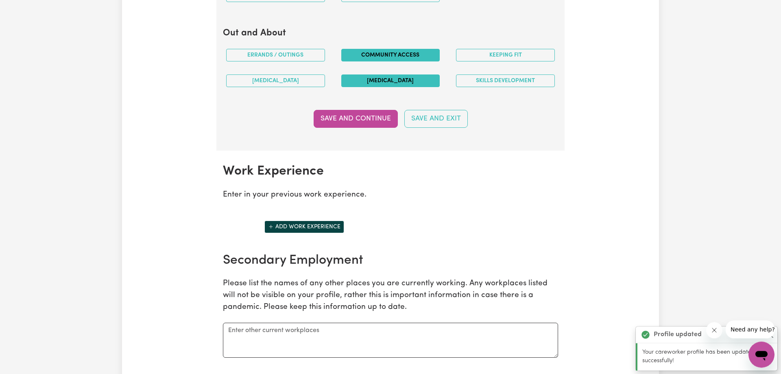
scroll to position [1162, 0]
